Goal: Find specific page/section: Find specific page/section

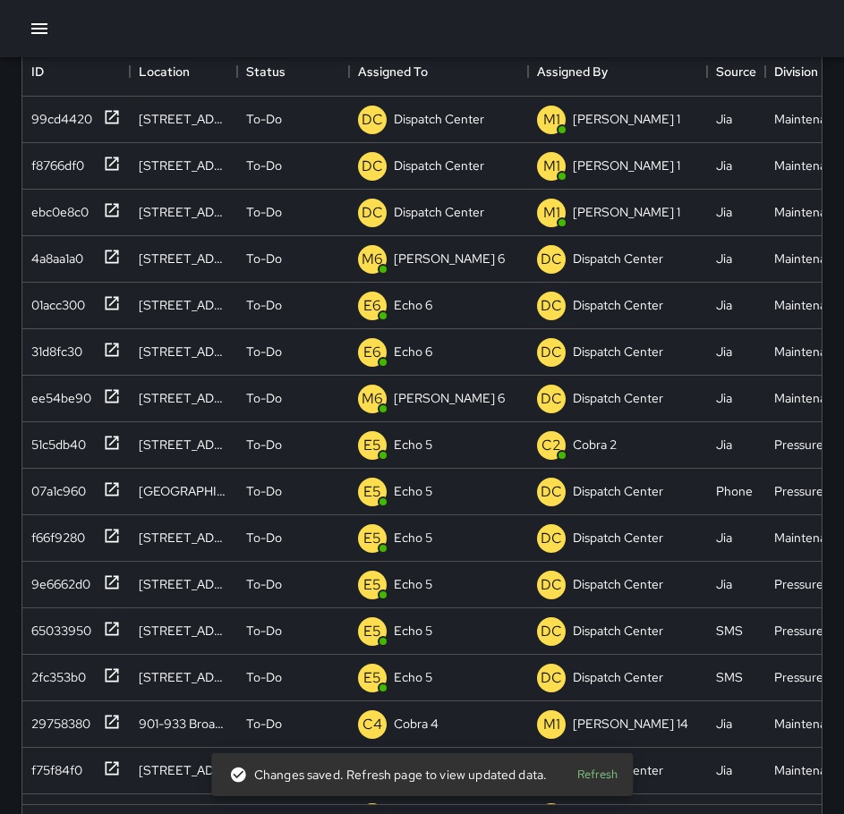
scroll to position [744, 786]
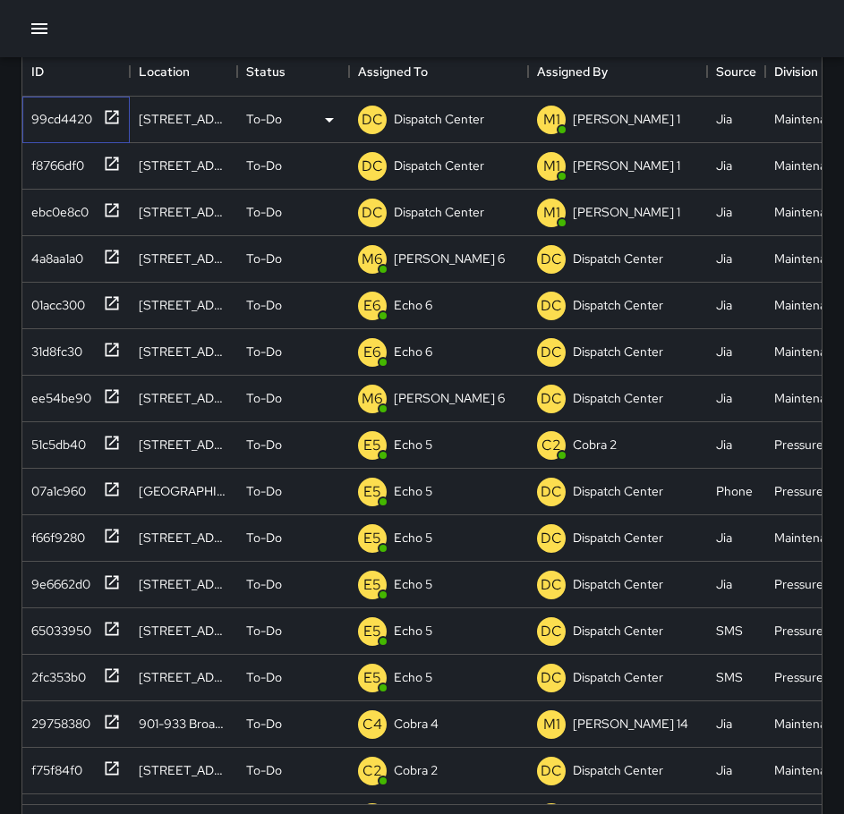
click at [113, 117] on icon at bounding box center [112, 116] width 13 height 13
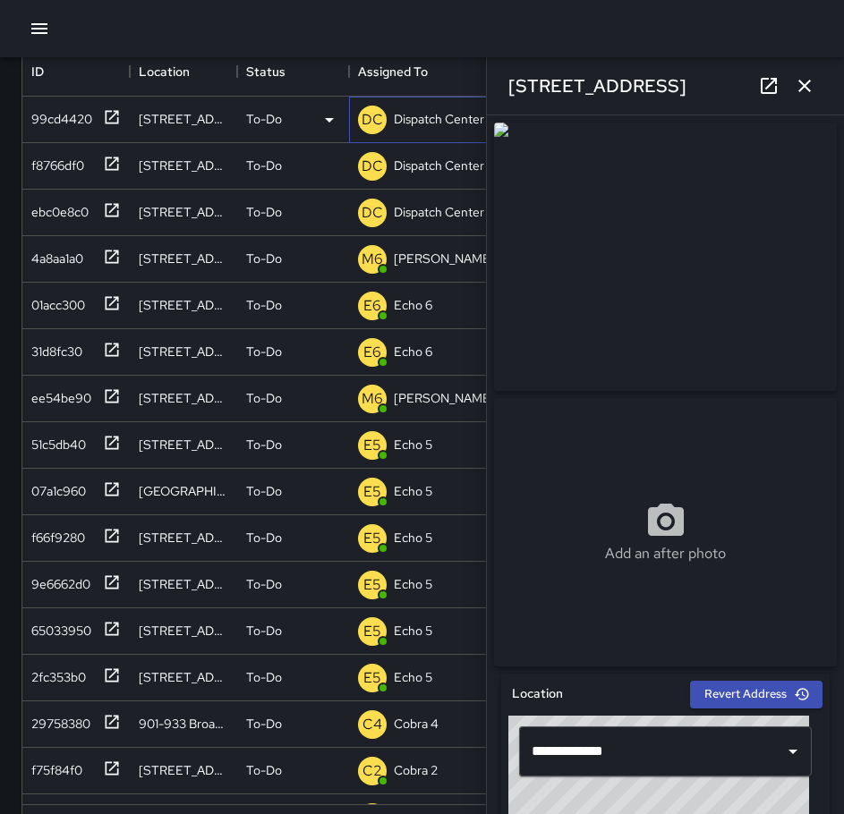
click at [412, 111] on p "Dispatch Center" at bounding box center [439, 119] width 90 height 18
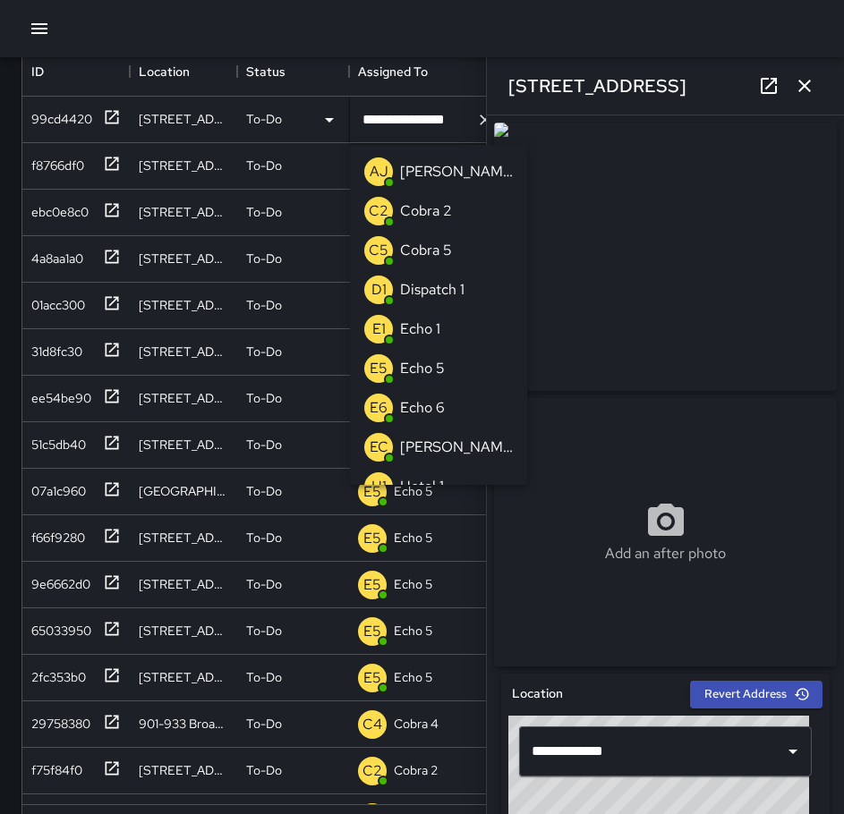
scroll to position [1321, 0]
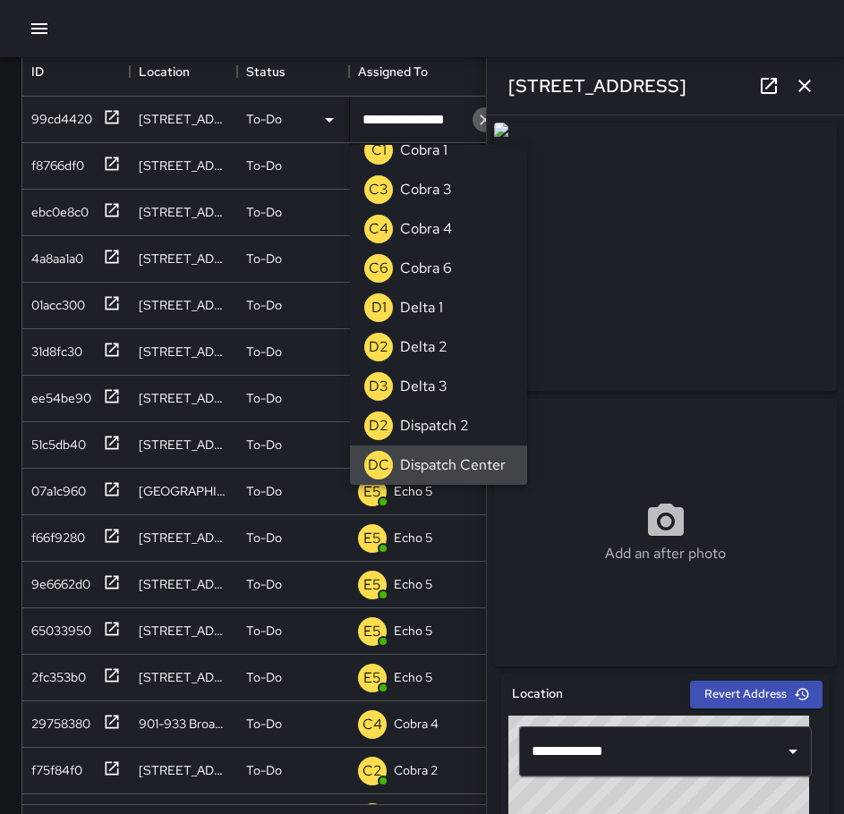
click at [478, 122] on icon "Clear" at bounding box center [485, 120] width 18 height 18
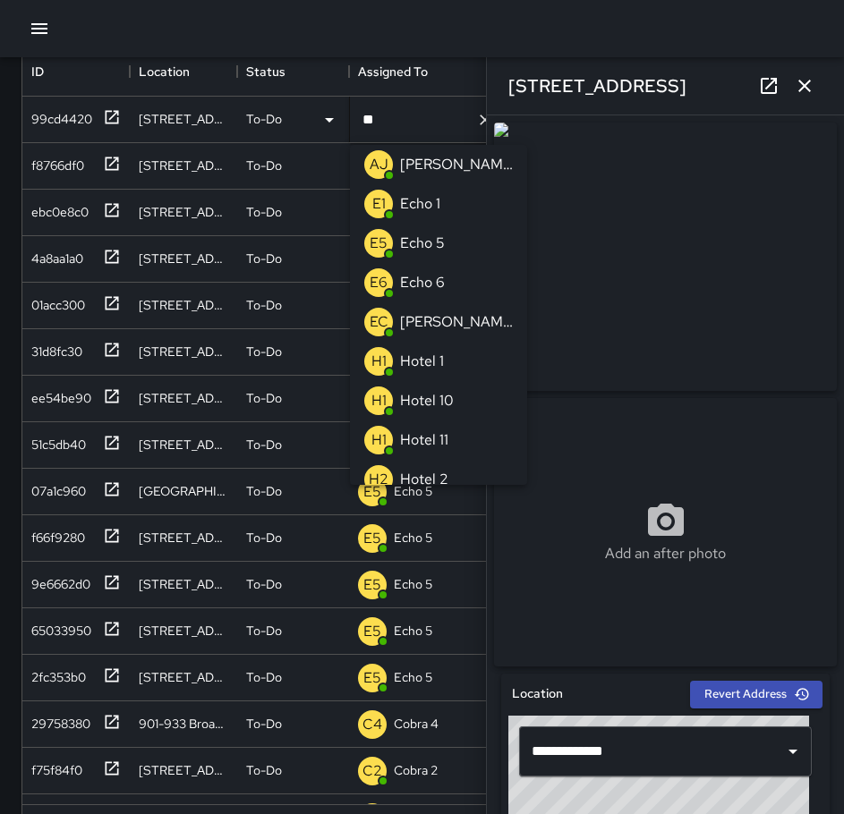
scroll to position [0, 0]
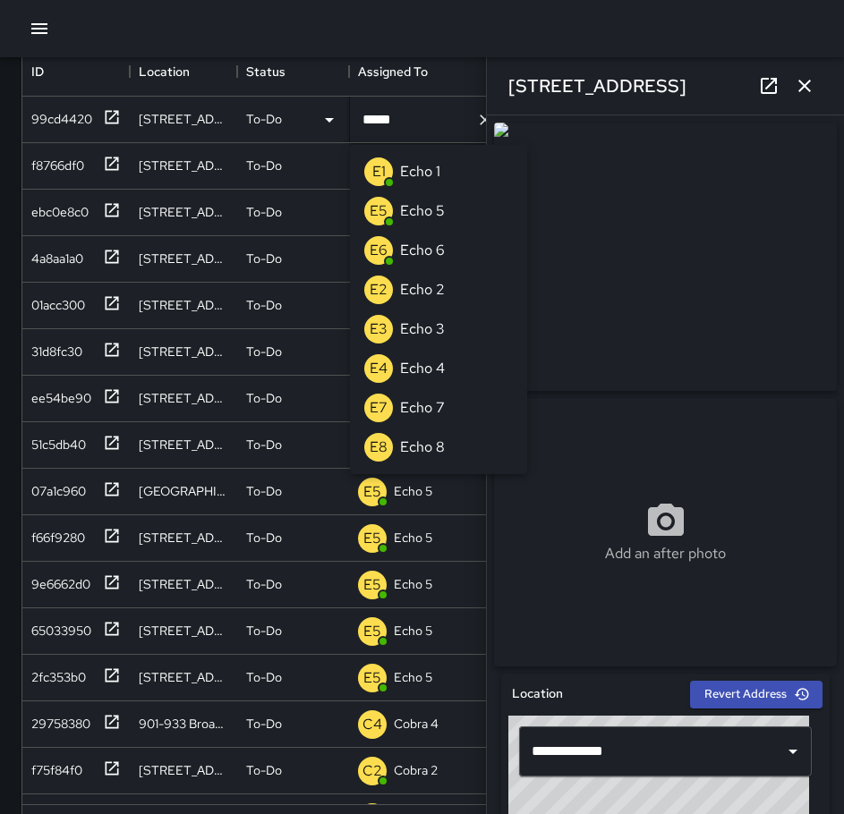
type input "******"
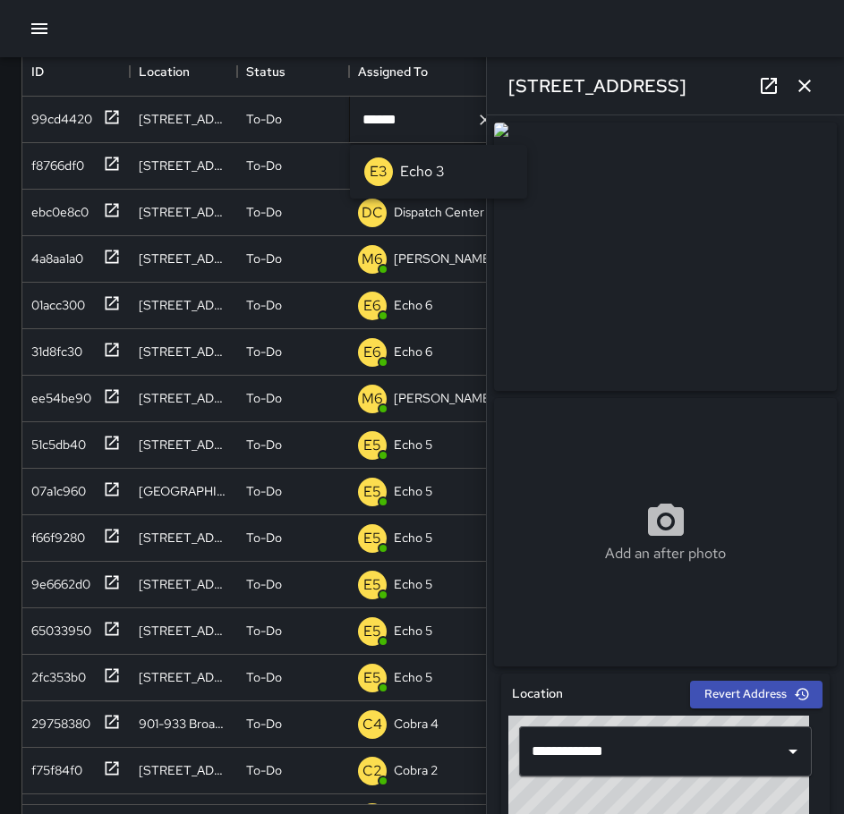
click at [465, 166] on li "E3 Echo 3" at bounding box center [438, 171] width 177 height 39
click at [116, 165] on icon at bounding box center [112, 164] width 18 height 18
click at [417, 161] on p "Dispatch Center" at bounding box center [439, 166] width 90 height 18
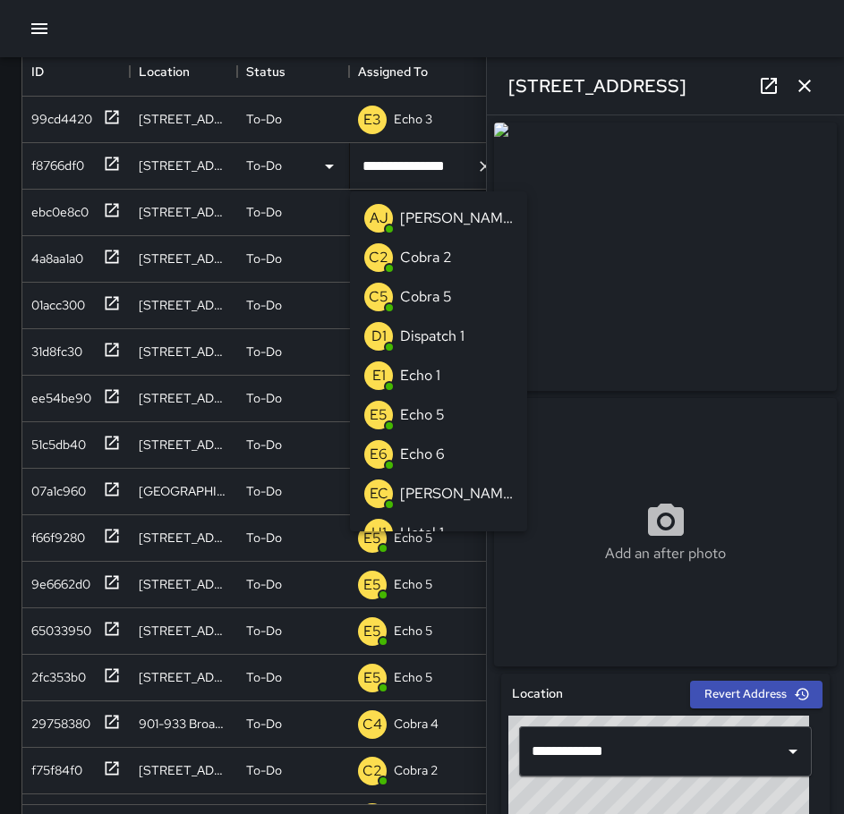
scroll to position [1321, 0]
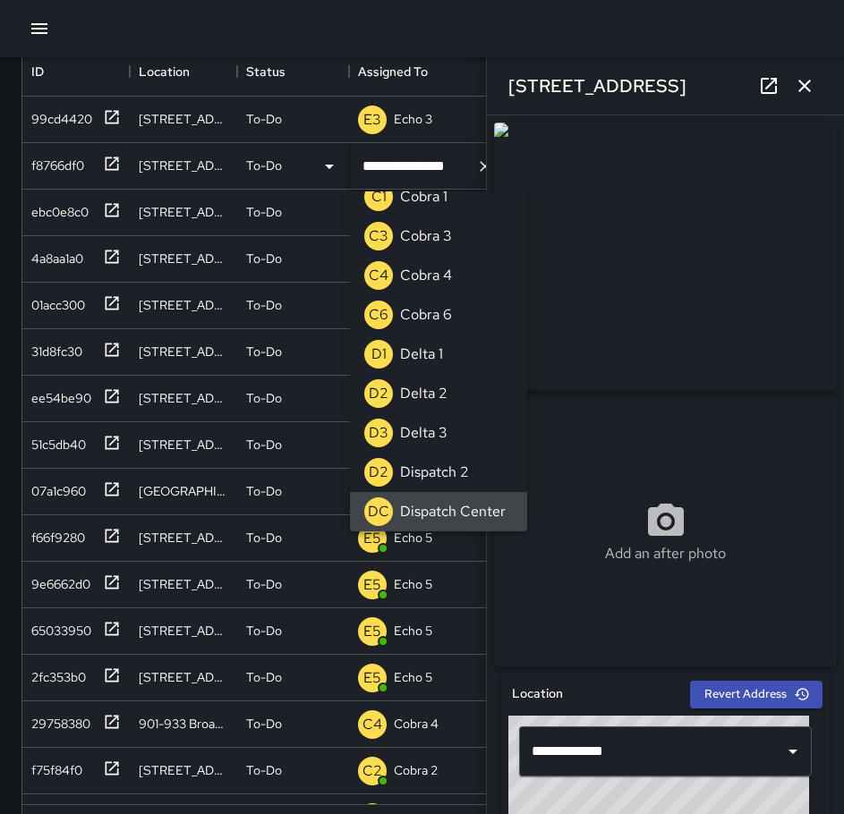
click at [478, 166] on icon "Clear" at bounding box center [485, 166] width 18 height 18
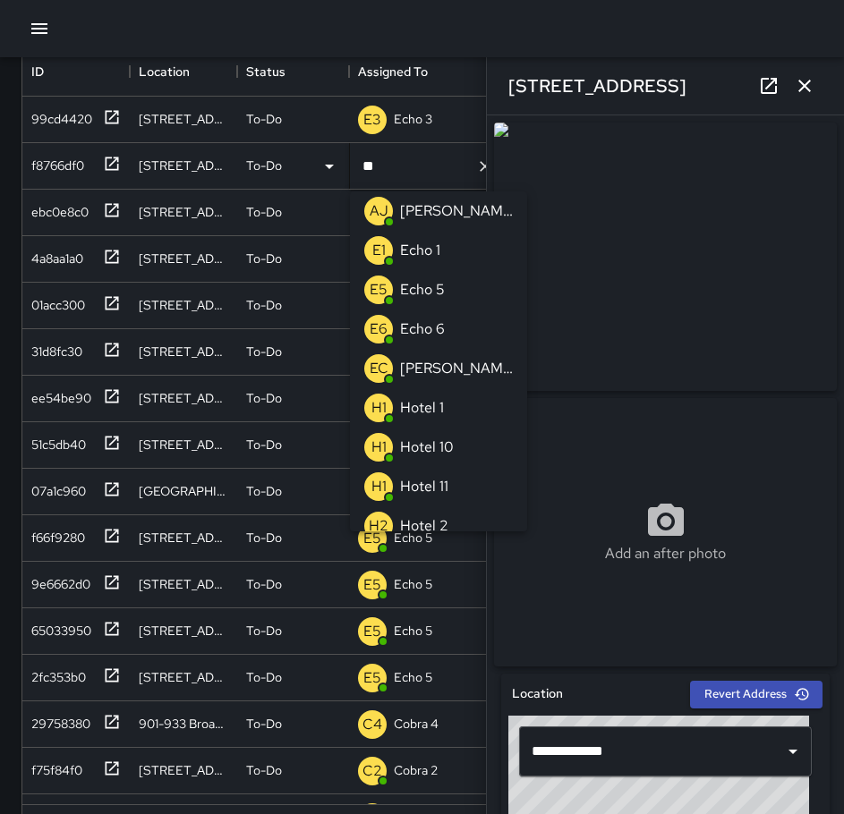
scroll to position [0, 0]
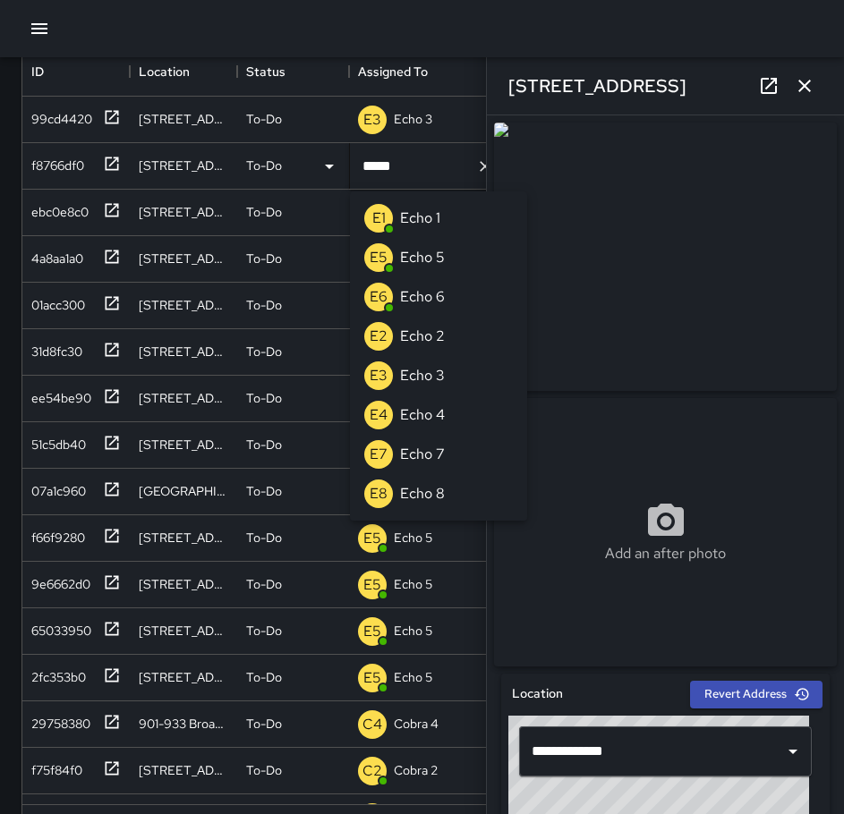
type input "******"
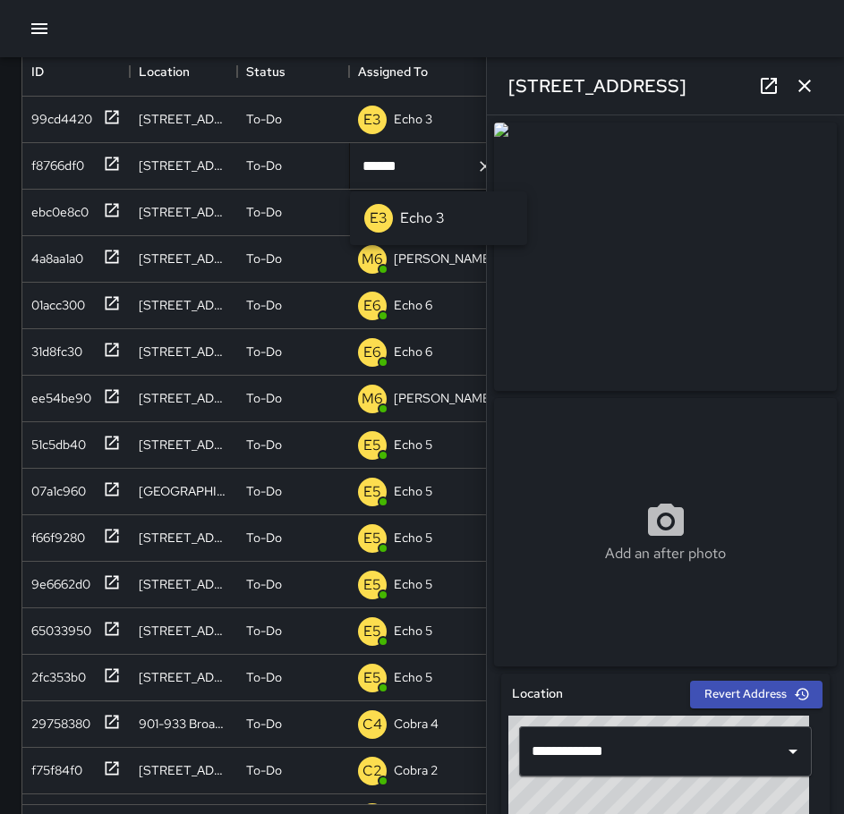
click at [432, 225] on p "Echo 3" at bounding box center [422, 218] width 45 height 21
click at [121, 209] on div "ebc0e8c0" at bounding box center [75, 213] width 107 height 47
click at [427, 208] on p "Dispatch Center" at bounding box center [439, 212] width 90 height 18
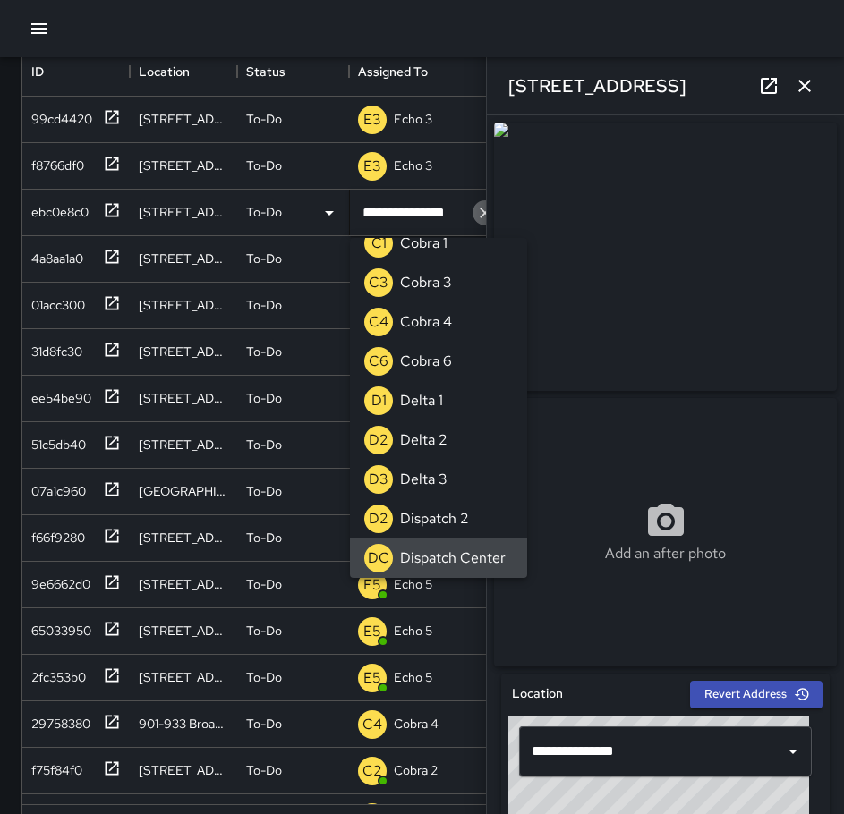
click at [477, 213] on icon "Clear" at bounding box center [485, 213] width 18 height 18
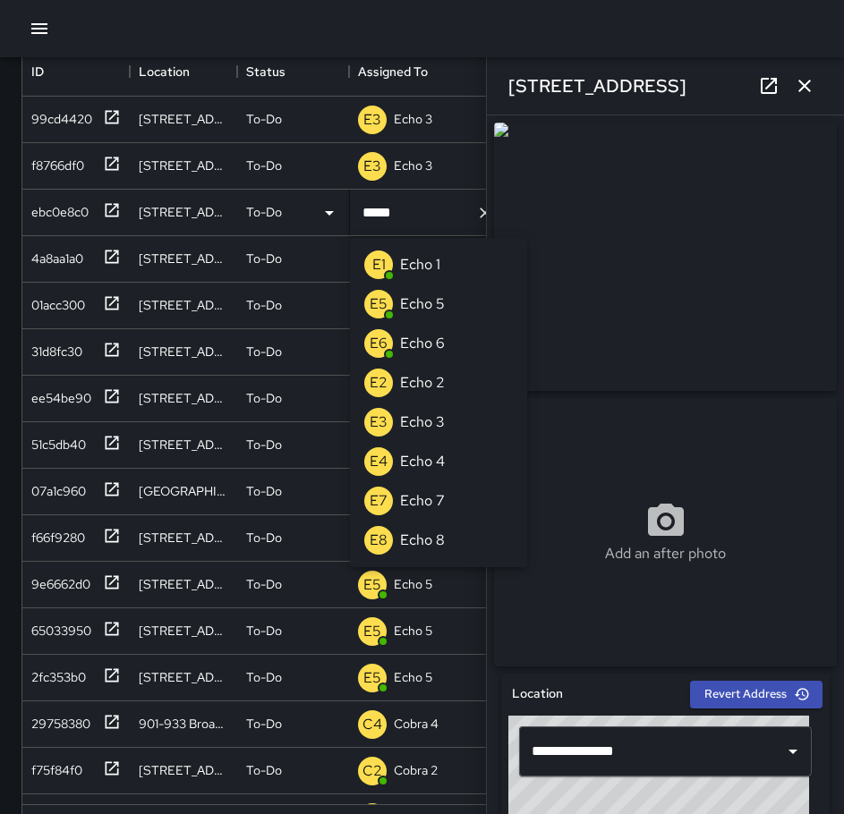
type input "******"
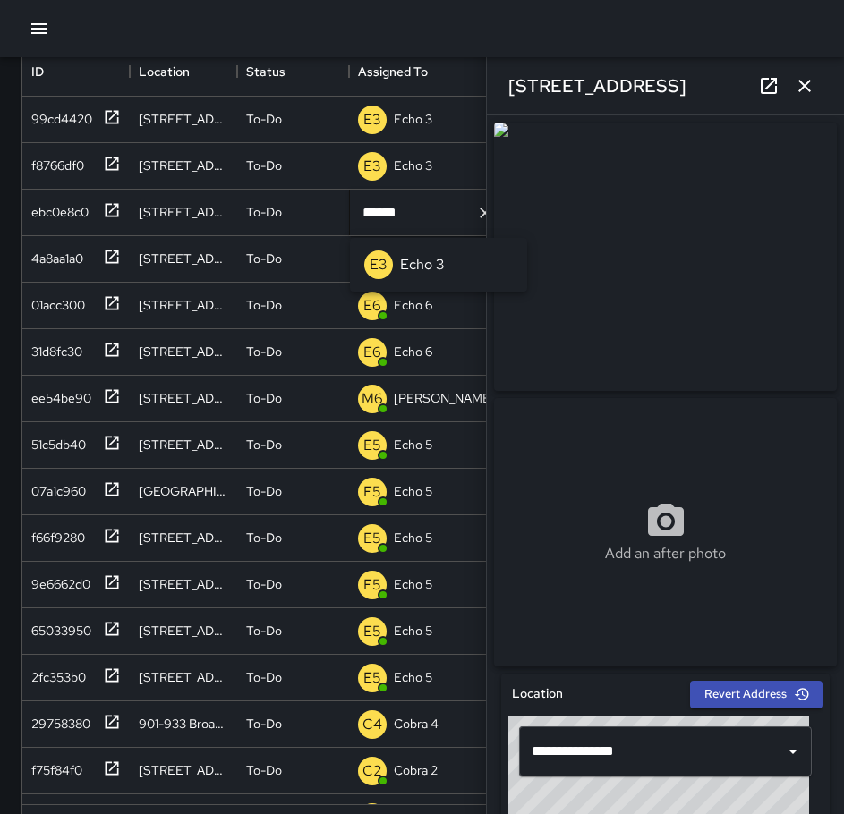
click at [461, 256] on li "E3 Echo 3" at bounding box center [438, 264] width 177 height 39
click at [106, 116] on icon at bounding box center [112, 116] width 13 height 13
click at [92, 155] on div "f8766df0" at bounding box center [72, 163] width 97 height 30
click at [96, 212] on div at bounding box center [108, 209] width 25 height 30
click at [95, 255] on div "4a8aa1a0" at bounding box center [72, 256] width 97 height 30
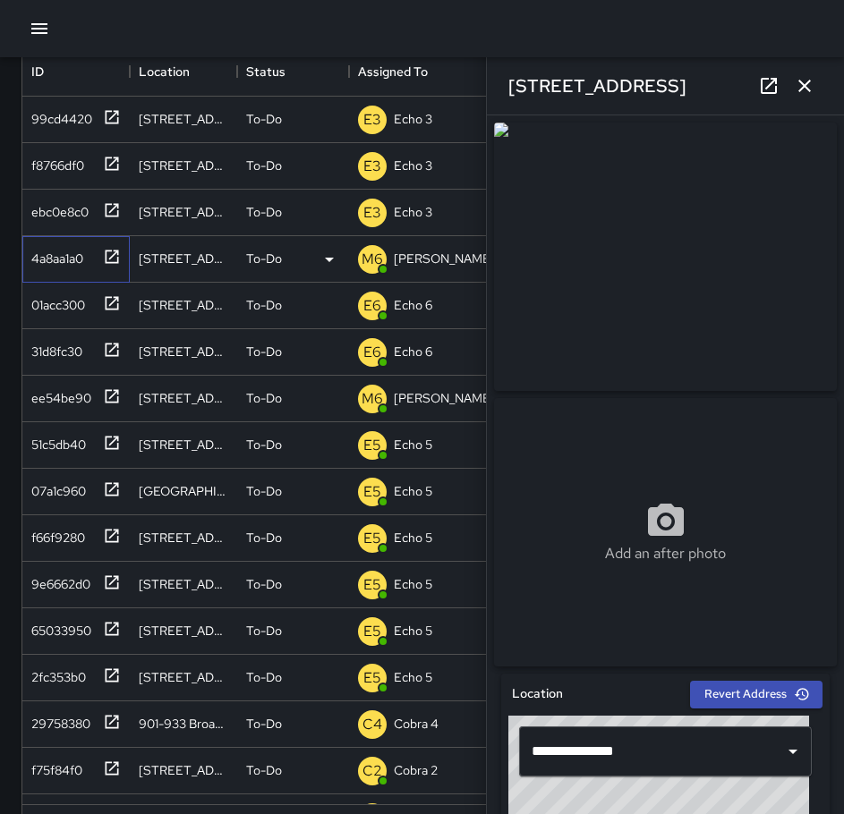
click at [113, 257] on icon at bounding box center [112, 256] width 13 height 13
click at [89, 260] on div "4a8aa1a0" at bounding box center [72, 256] width 97 height 30
click at [420, 259] on p "[PERSON_NAME] 6" at bounding box center [449, 259] width 111 height 18
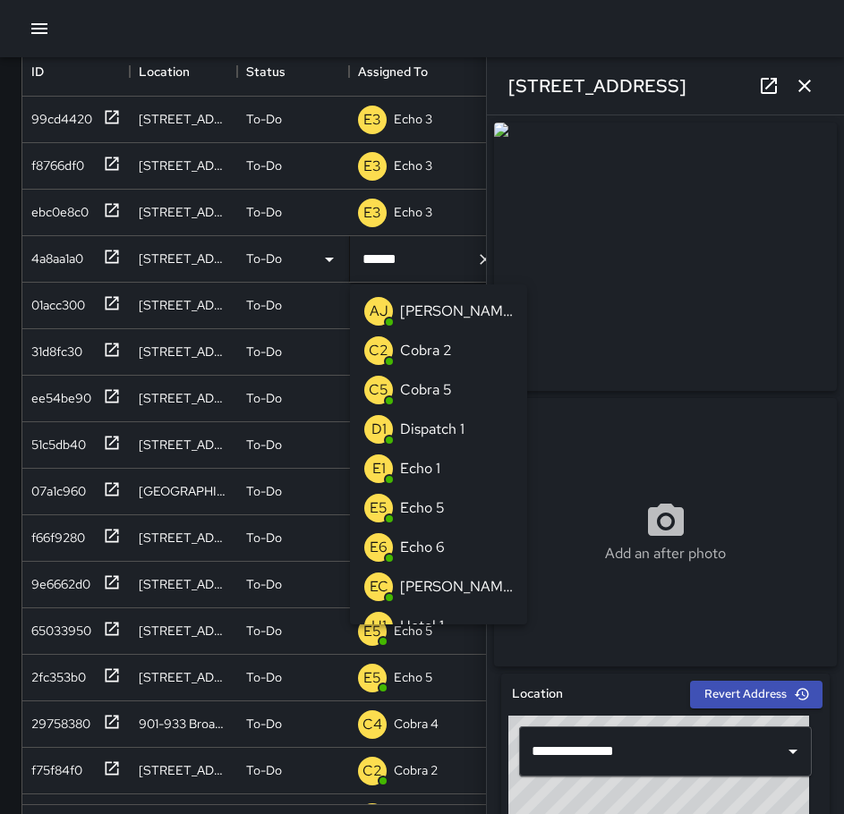
scroll to position [533, 0]
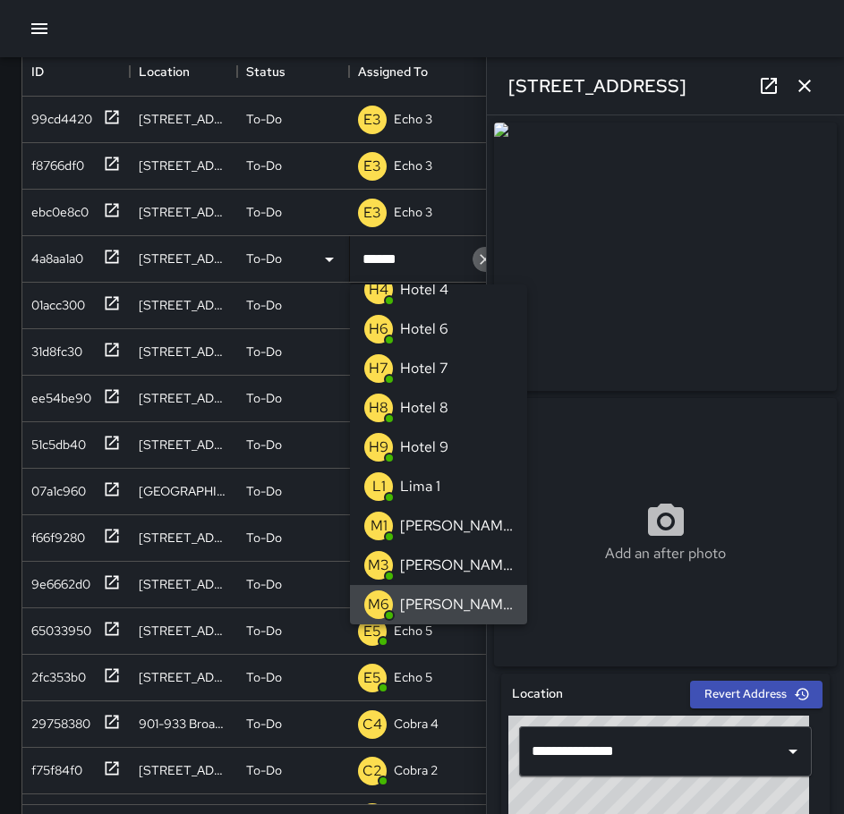
click at [476, 258] on button "Clear" at bounding box center [484, 259] width 25 height 25
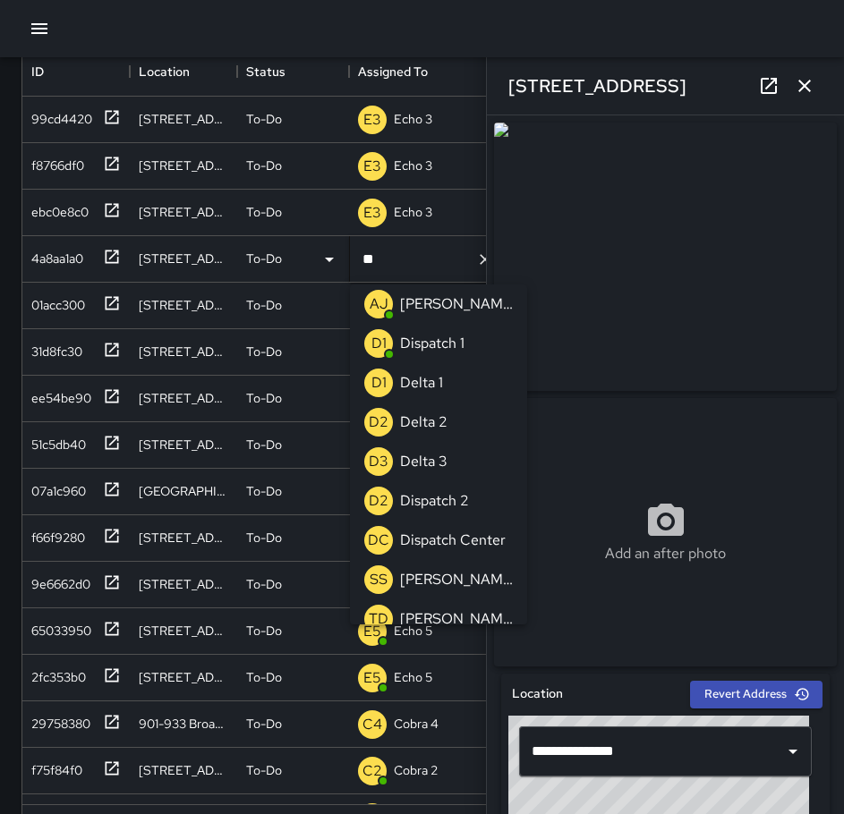
scroll to position [0, 0]
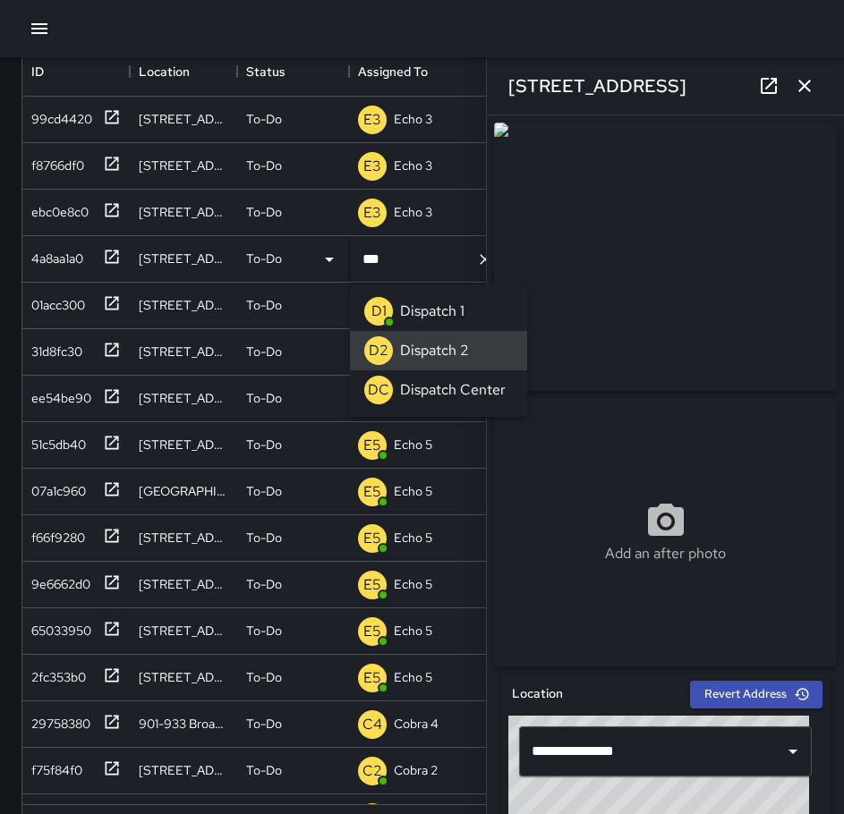
type input "**********"
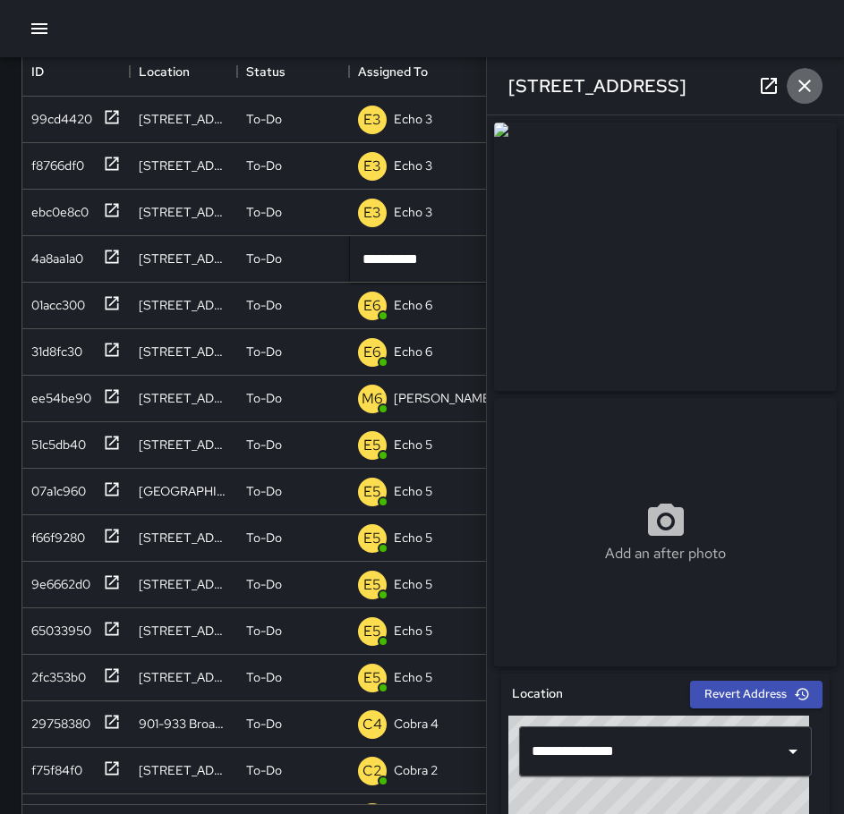
click at [809, 81] on icon "button" at bounding box center [804, 86] width 13 height 13
